Goal: Find specific page/section: Find specific page/section

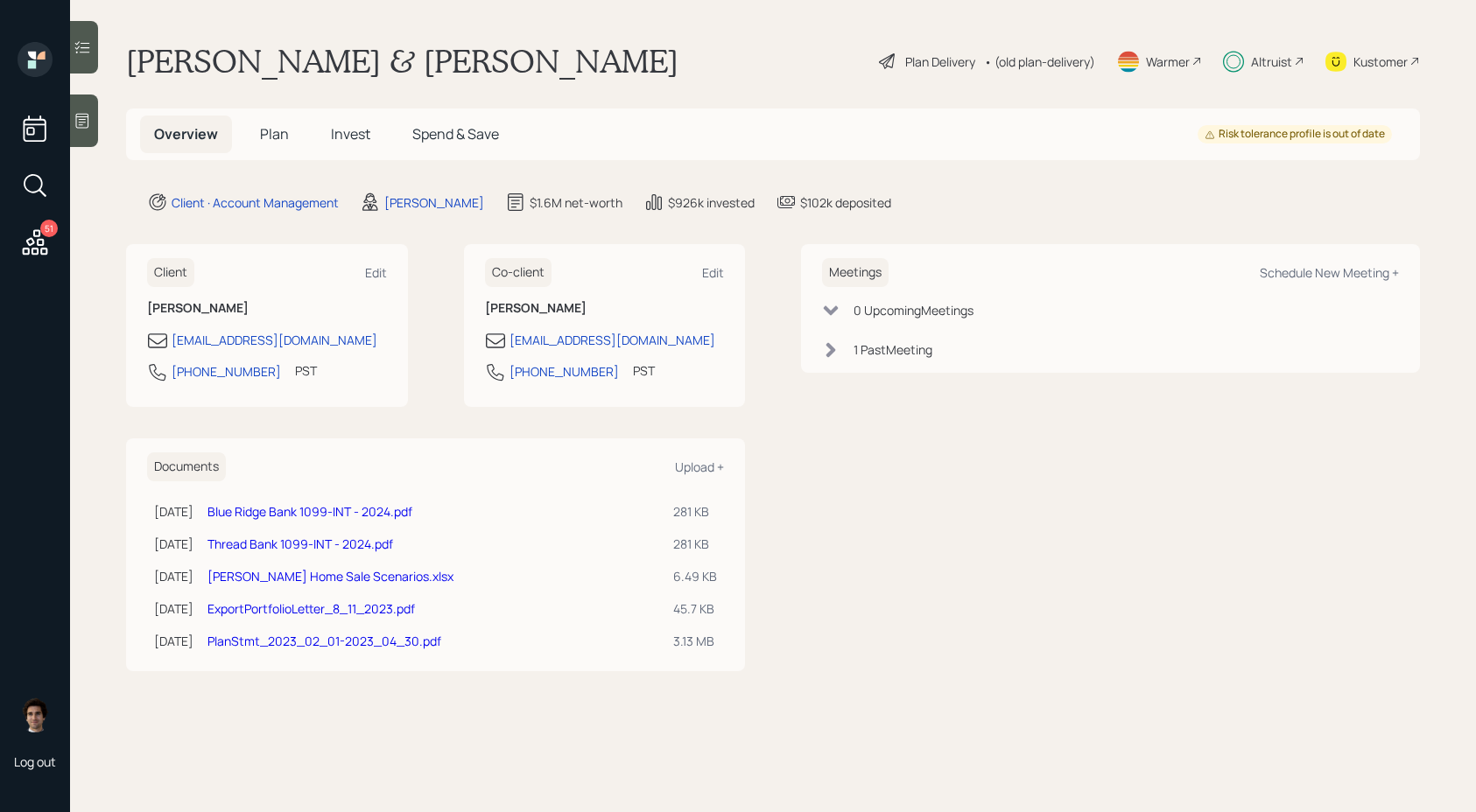
click at [261, 148] on h5 "Plan" at bounding box center [275, 135] width 57 height 37
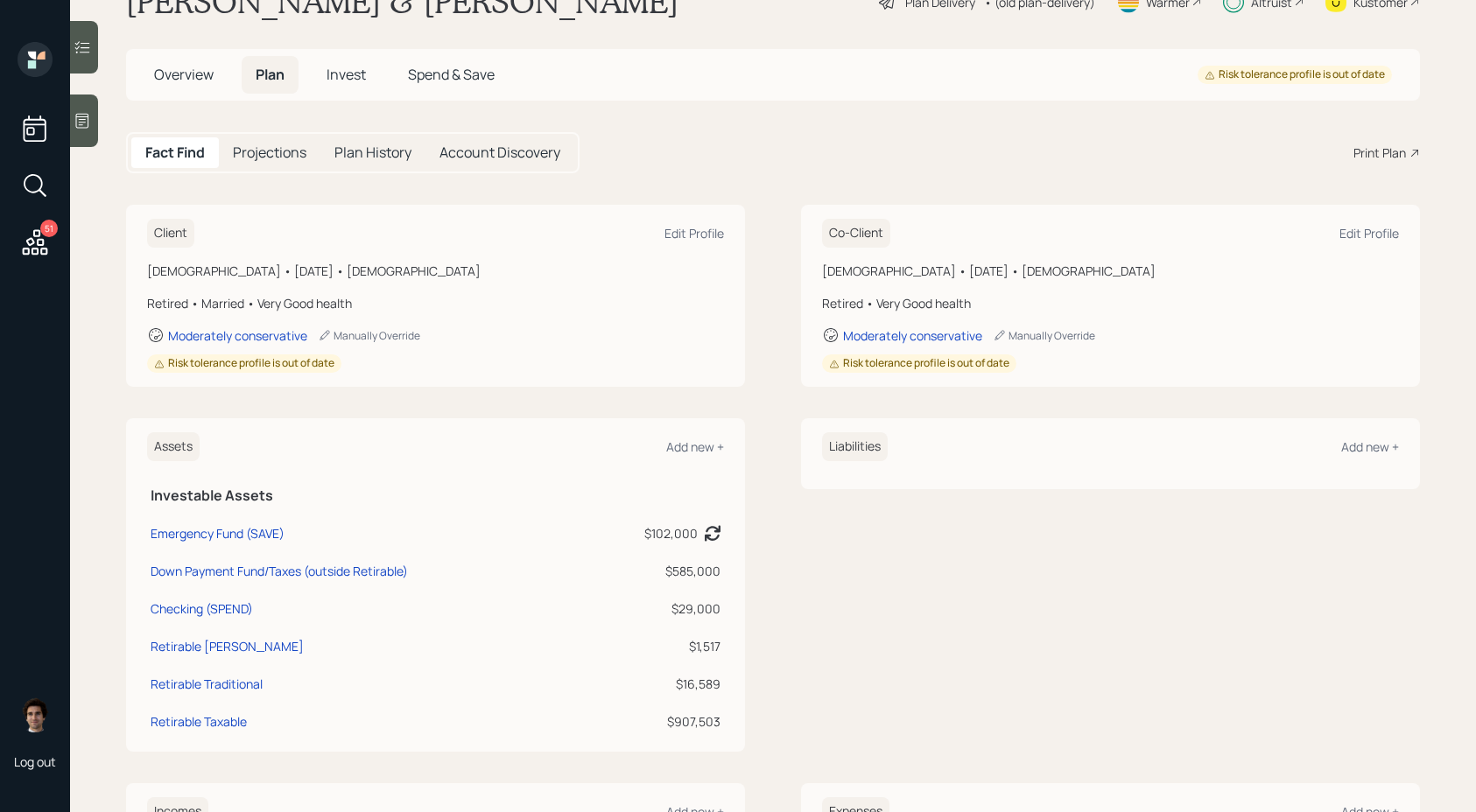
scroll to position [66, 0]
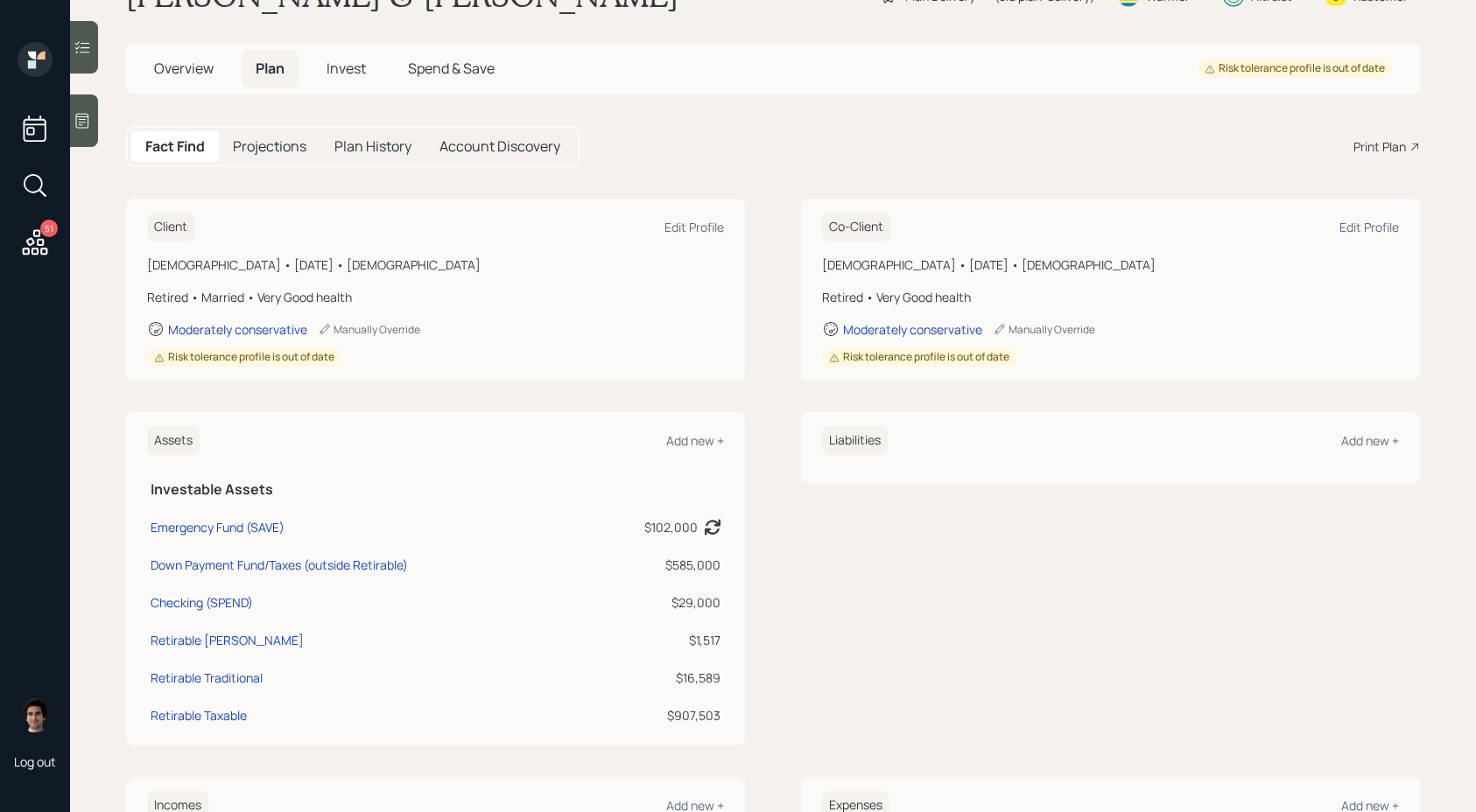
click at [37, 235] on icon at bounding box center [35, 243] width 31 height 31
